Goal: Task Accomplishment & Management: Use online tool/utility

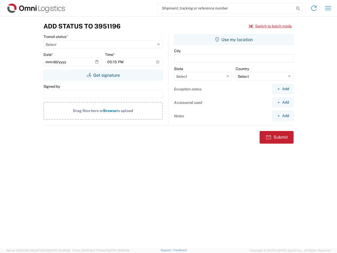
click at [226, 8] on input "search" at bounding box center [226, 8] width 136 height 10
click at [298, 8] on icon at bounding box center [297, 8] width 7 height 7
click at [314, 8] on icon at bounding box center [314, 8] width 8 height 8
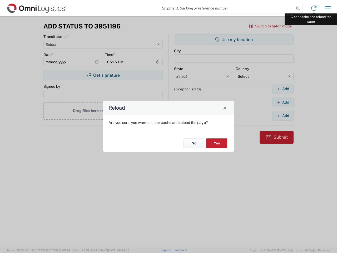
click at [328, 8] on div "Reload Are you sure, you want to clear cache and reload the page? No Yes" at bounding box center [168, 126] width 337 height 253
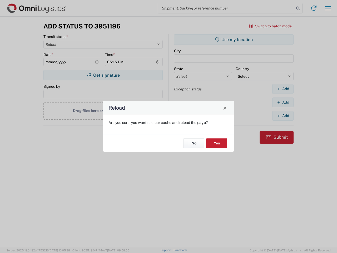
click at [270, 26] on div "Reload Are you sure, you want to clear cache and reload the page? No Yes" at bounding box center [168, 126] width 337 height 253
click at [103, 75] on div "Reload Are you sure, you want to clear cache and reload the page? No Yes" at bounding box center [168, 126] width 337 height 253
click at [234, 40] on div "Reload Are you sure, you want to clear cache and reload the page? No Yes" at bounding box center [168, 126] width 337 height 253
click at [283, 89] on div "Reload Are you sure, you want to clear cache and reload the page? No Yes" at bounding box center [168, 126] width 337 height 253
click at [283, 102] on div "Reload Are you sure, you want to clear cache and reload the page? No Yes" at bounding box center [168, 126] width 337 height 253
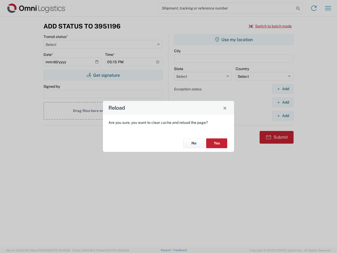
click at [283, 116] on div "Reload Are you sure, you want to clear cache and reload the page? No Yes" at bounding box center [168, 126] width 337 height 253
